Goal: Information Seeking & Learning: Learn about a topic

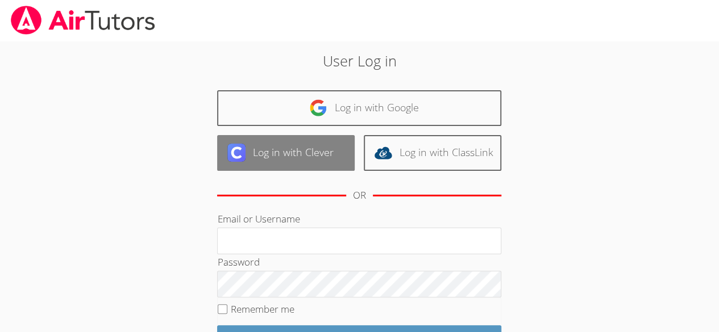
click at [303, 149] on link "Log in with Clever" at bounding box center [285, 153] width 137 height 36
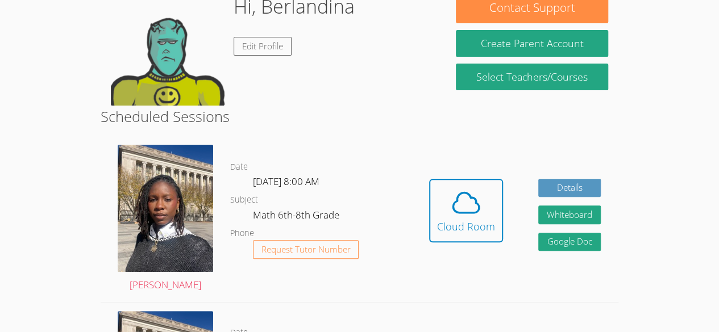
scroll to position [120, 0]
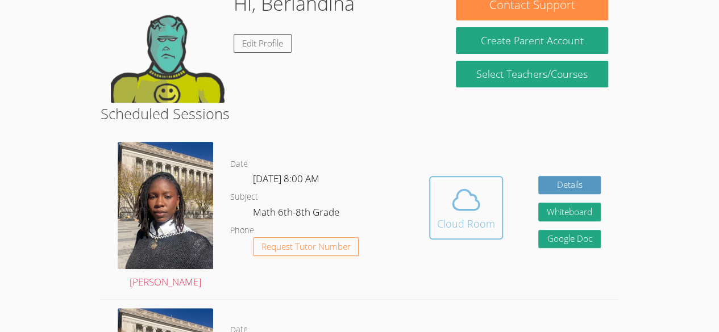
click at [488, 202] on span at bounding box center [466, 200] width 58 height 32
click at [452, 213] on icon at bounding box center [466, 200] width 32 height 32
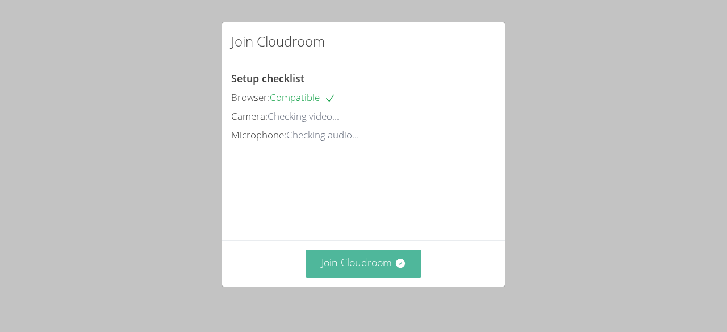
click at [369, 264] on button "Join Cloudroom" at bounding box center [364, 264] width 116 height 28
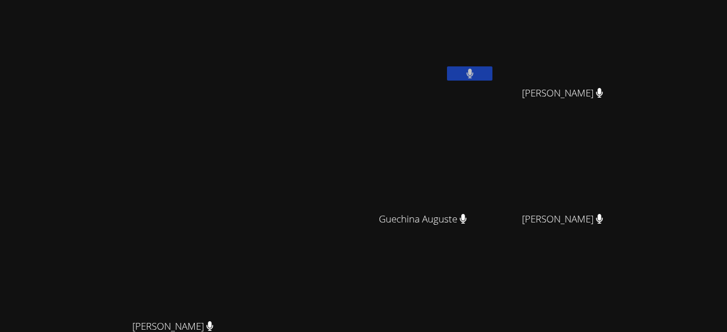
scroll to position [145, 0]
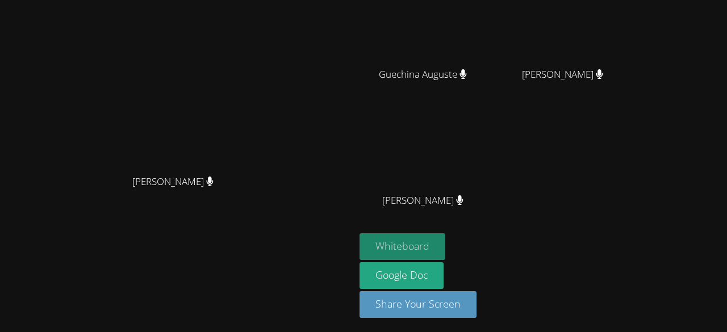
click at [429, 237] on button "Whiteboard" at bounding box center [403, 246] width 86 height 27
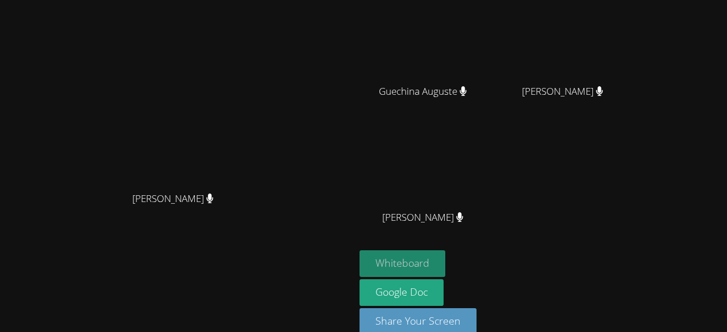
scroll to position [127, 0]
click at [390, 74] on video at bounding box center [427, 41] width 135 height 76
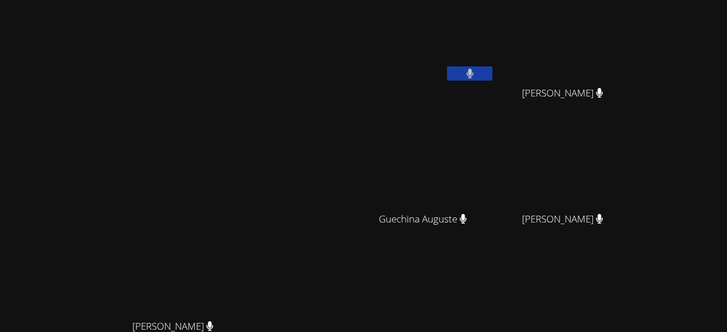
scroll to position [0, 0]
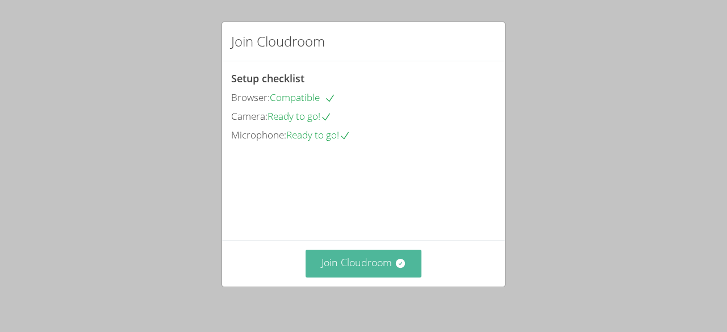
click at [385, 266] on button "Join Cloudroom" at bounding box center [364, 264] width 116 height 28
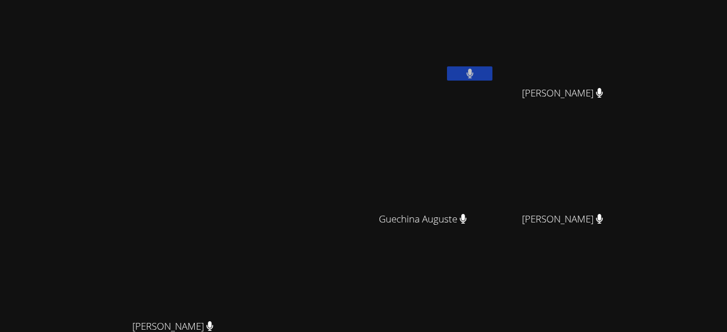
click at [360, 228] on div "Guechina Auguste" at bounding box center [427, 229] width 135 height 45
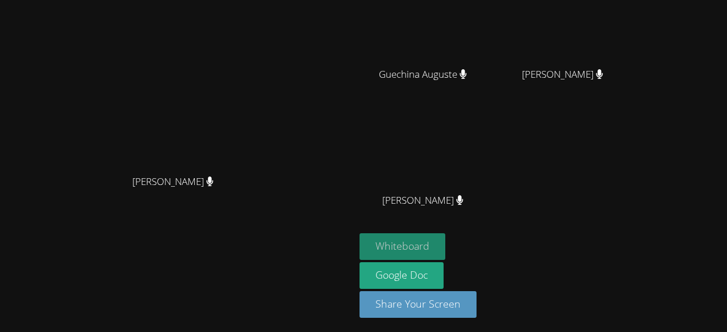
click at [395, 239] on button "Whiteboard" at bounding box center [403, 246] width 86 height 27
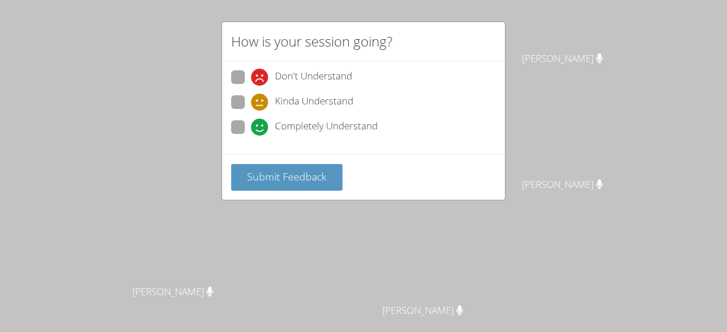
scroll to position [0, 0]
click at [286, 122] on span "Completely Understand" at bounding box center [326, 127] width 103 height 17
click at [261, 122] on input "Completely Understand" at bounding box center [256, 125] width 10 height 10
radio input "true"
click at [328, 73] on span "Don't Understand" at bounding box center [313, 77] width 77 height 17
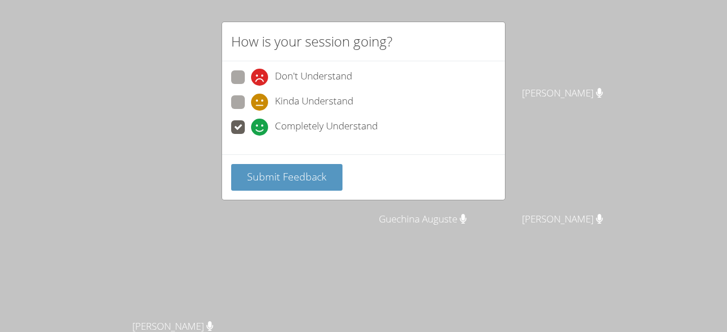
click at [261, 73] on input "Don't Understand" at bounding box center [256, 75] width 10 height 10
radio input "true"
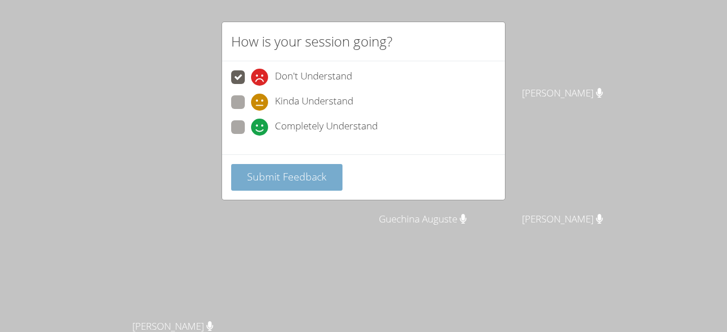
click at [307, 184] on button "Submit Feedback" at bounding box center [286, 177] width 111 height 27
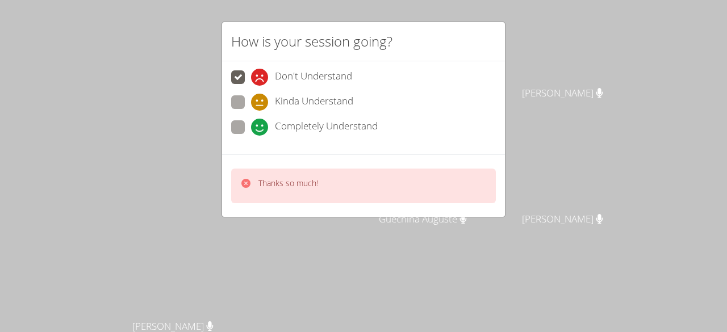
click at [315, 181] on p "Thanks so much!" at bounding box center [288, 183] width 60 height 11
click at [292, 190] on div "Thanks so much!" at bounding box center [288, 186] width 60 height 16
click at [259, 185] on p "Thanks so much!" at bounding box center [288, 183] width 60 height 11
click at [256, 185] on div "Thanks so much!" at bounding box center [279, 186] width 78 height 16
click at [288, 127] on span "Completely Understand" at bounding box center [326, 127] width 103 height 17
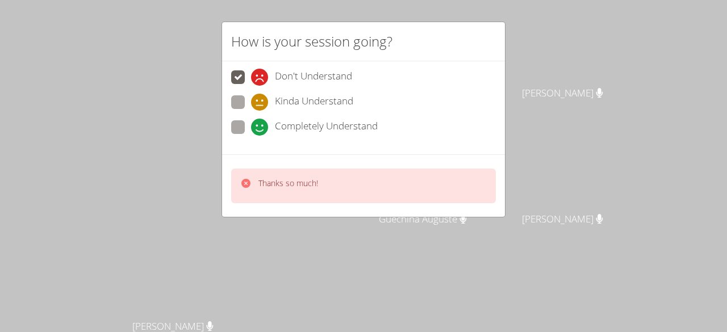
click at [261, 127] on input "Completely Understand" at bounding box center [256, 125] width 10 height 10
radio input "true"
click at [311, 82] on span "Don't Understand" at bounding box center [313, 77] width 77 height 17
click at [261, 80] on input "Don't Understand" at bounding box center [256, 75] width 10 height 10
radio input "true"
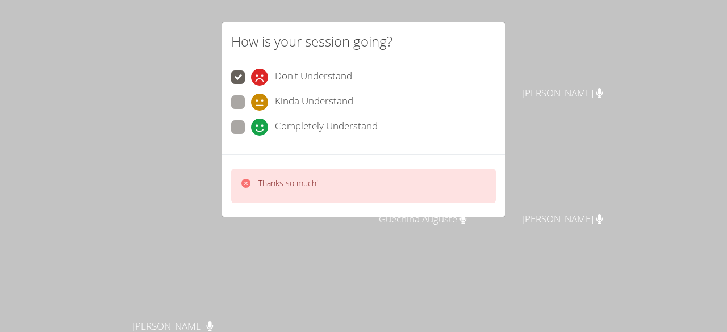
click at [318, 69] on span "Don't Understand" at bounding box center [313, 77] width 77 height 17
click at [261, 70] on input "Don't Understand" at bounding box center [256, 75] width 10 height 10
click at [268, 314] on div "[PERSON_NAME]" at bounding box center [178, 336] width 346 height 45
